Goal: Find contact information: Find contact information

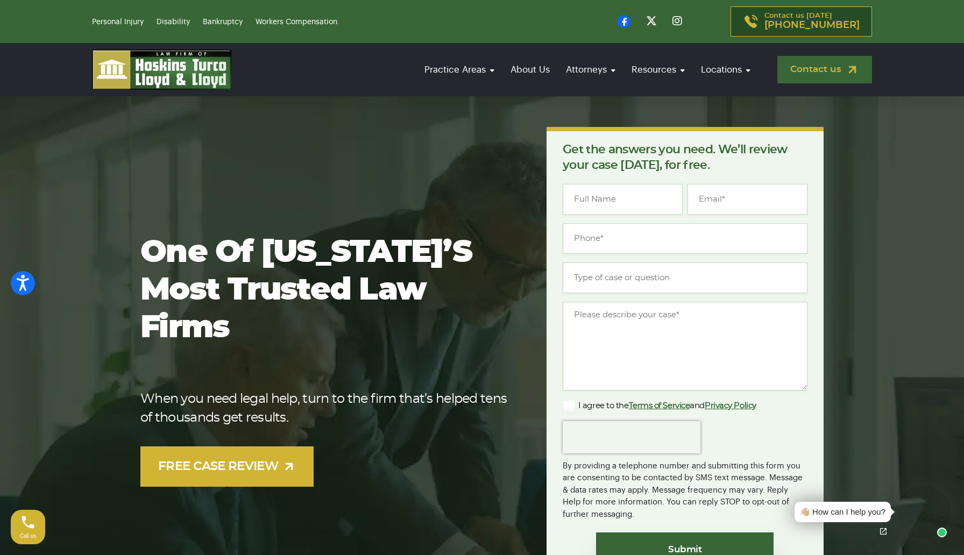
click at [814, 73] on link "Contact us" at bounding box center [824, 69] width 95 height 27
